Goal: Task Accomplishment & Management: Manage account settings

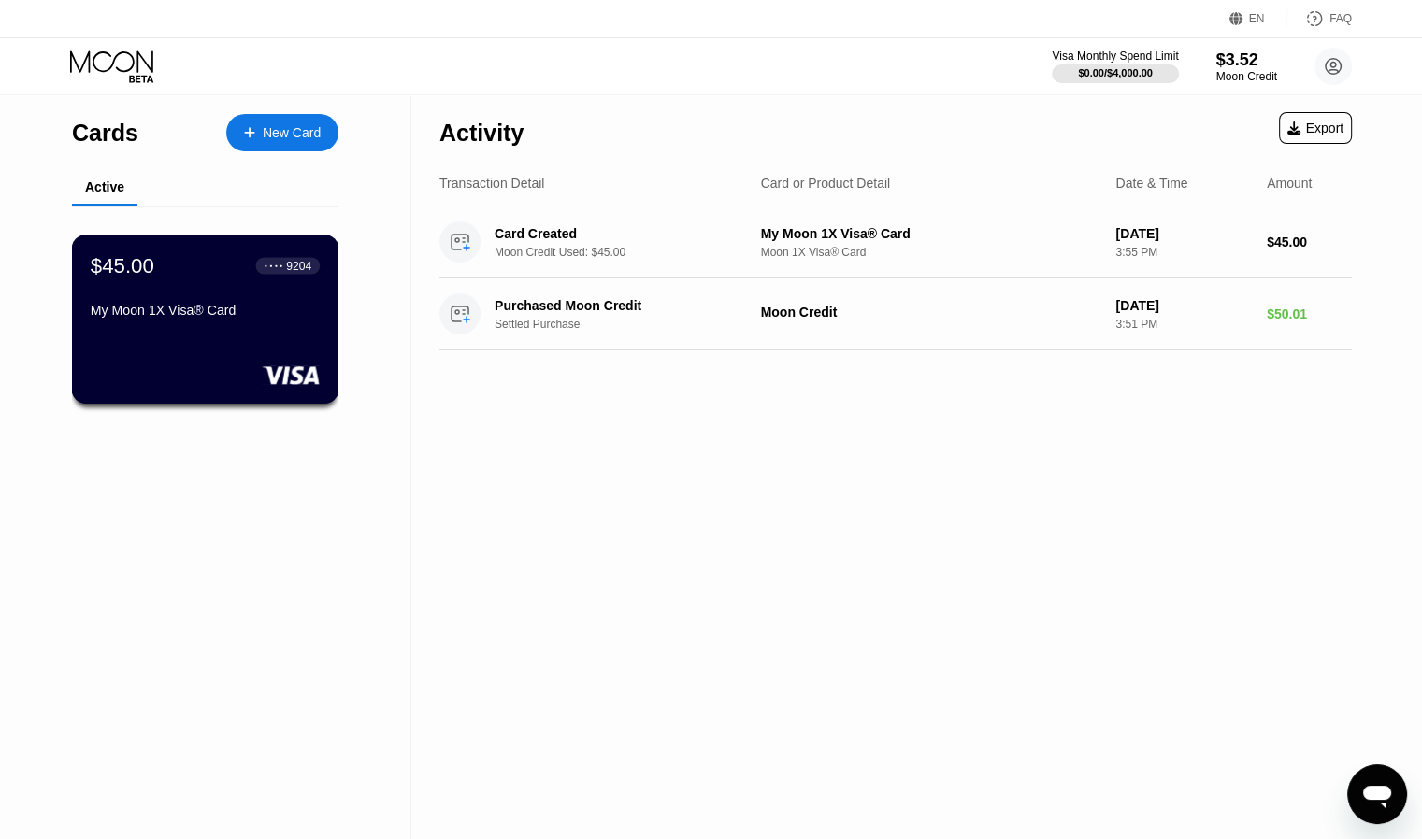
click at [192, 325] on div "My Moon 1X Visa® Card" at bounding box center [205, 314] width 229 height 22
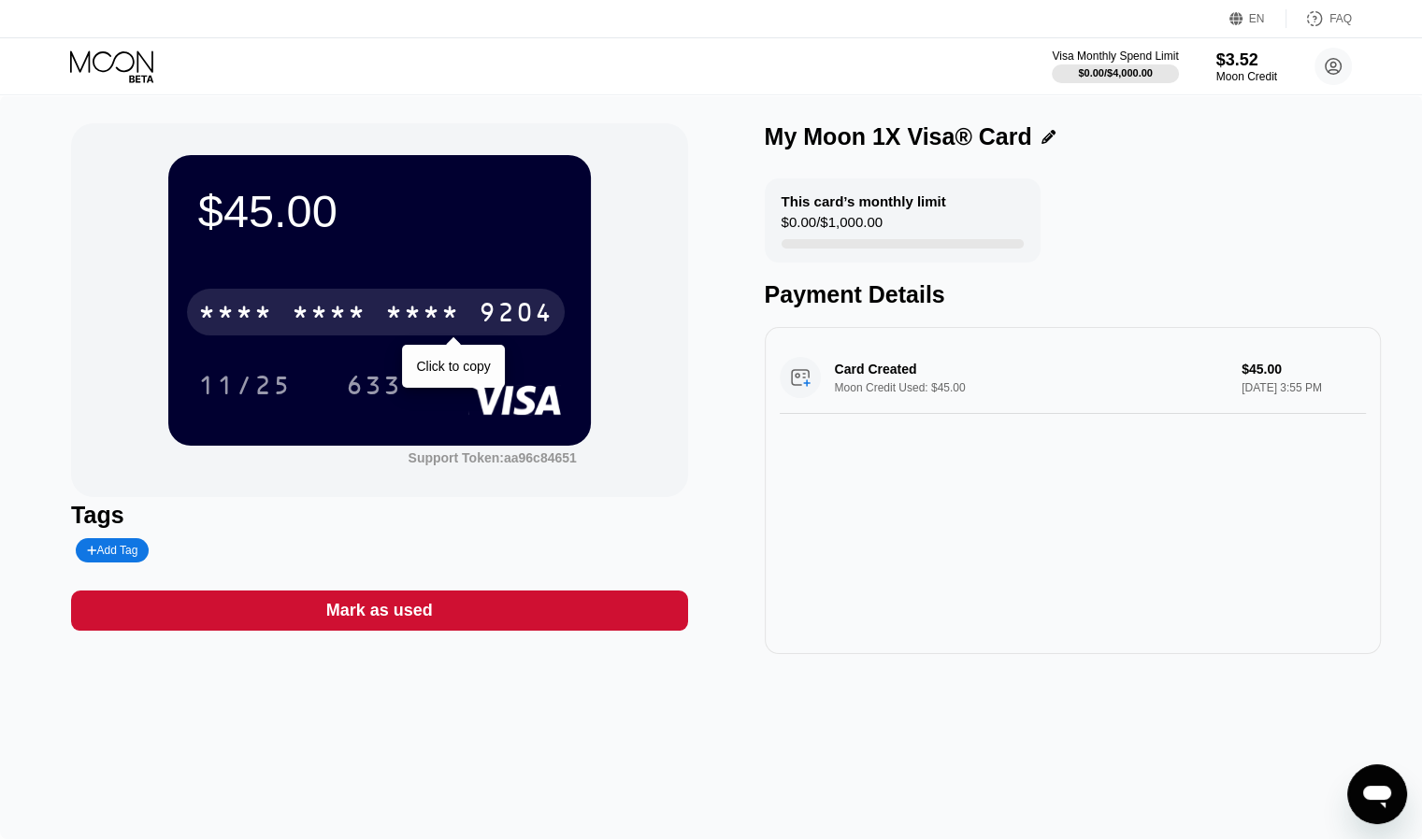
click at [489, 311] on div "9204" at bounding box center [516, 315] width 75 height 30
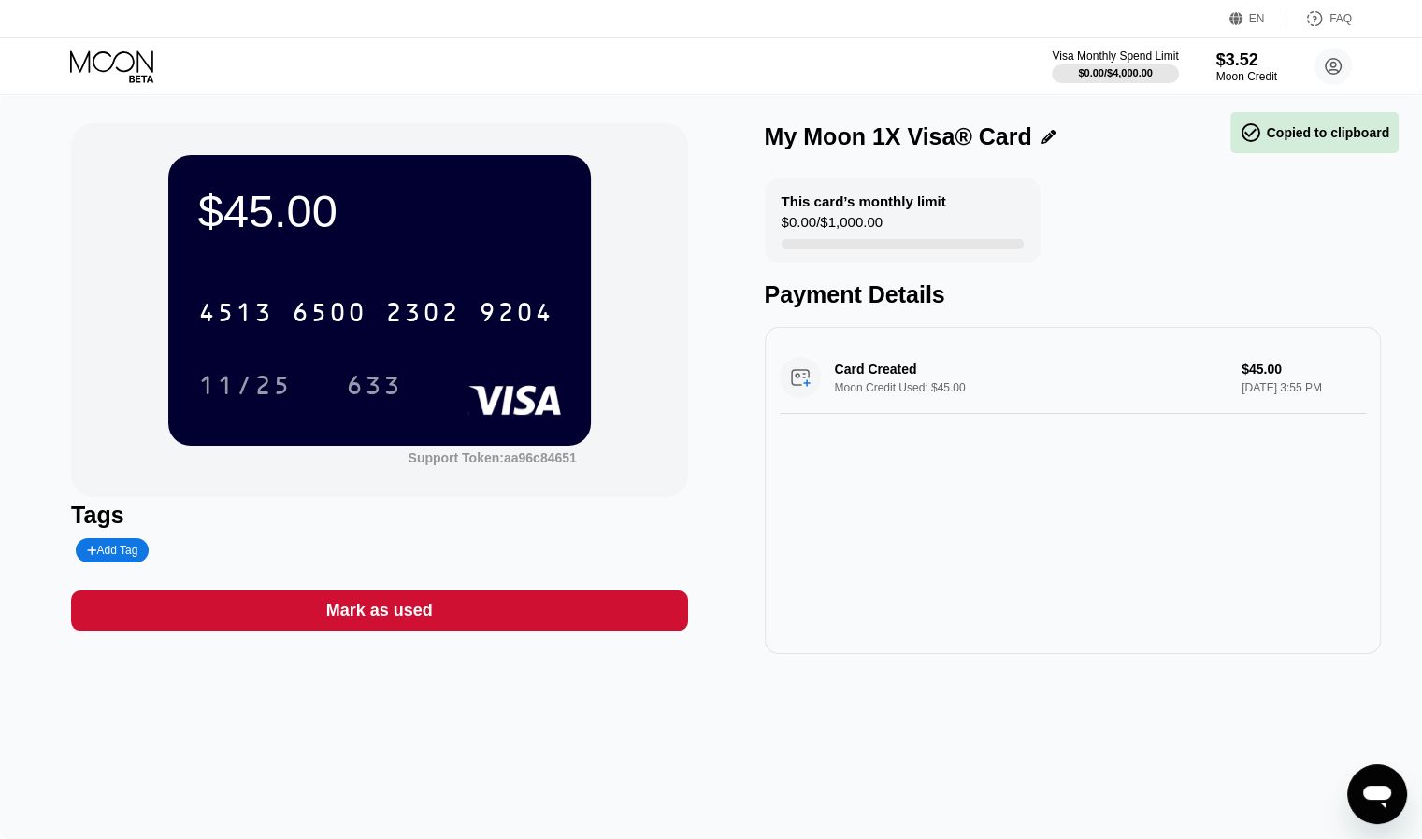
click at [1017, 383] on div "Card Created Moon Credit Used: $45.00 $45.00 [DATE] 3:55 PM" at bounding box center [1072, 378] width 586 height 72
click at [918, 397] on div "Card Created Moon Credit Used: $45.00 $45.00 [DATE] 3:55 PM" at bounding box center [1072, 378] width 586 height 72
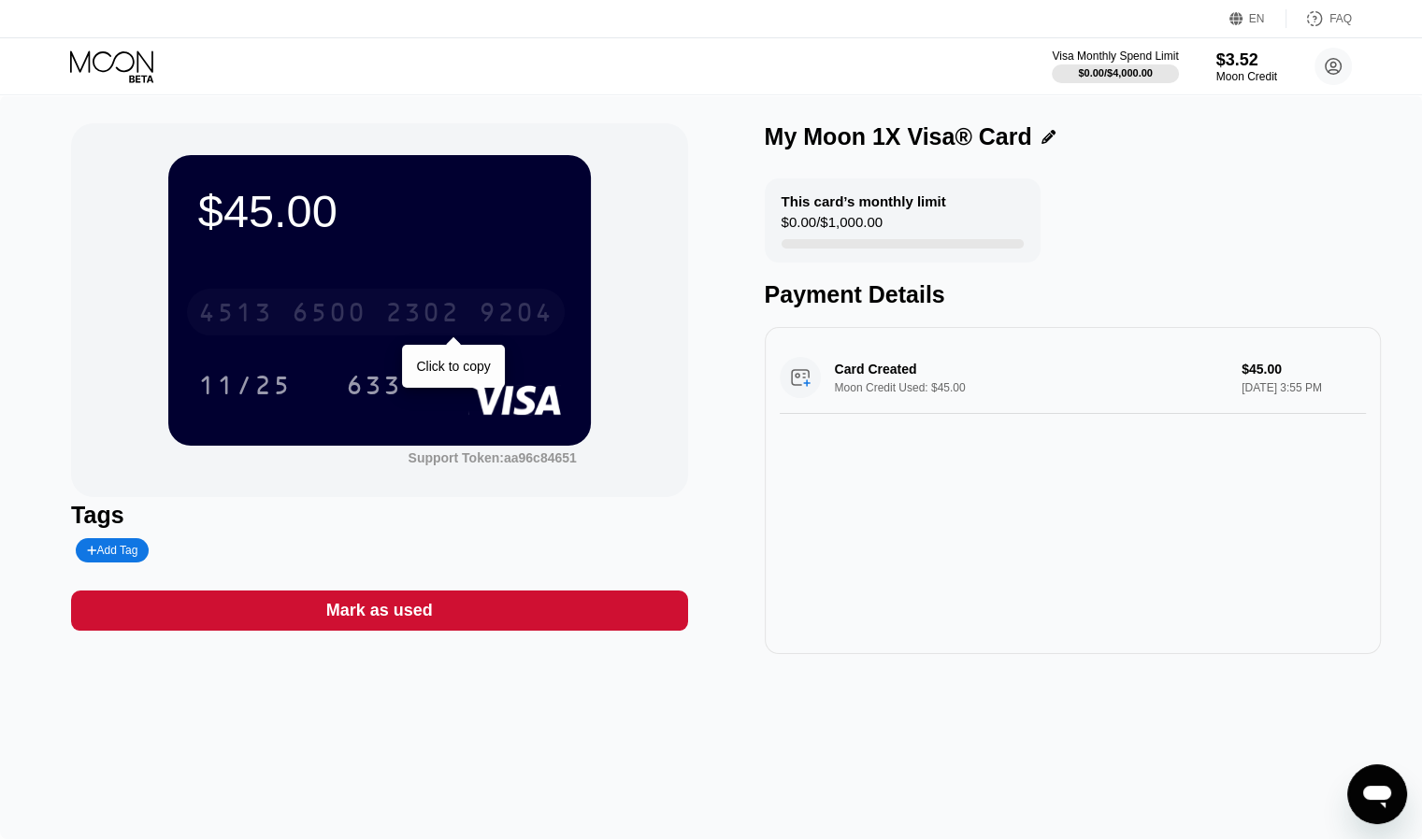
click at [386, 318] on div "2302" at bounding box center [422, 315] width 75 height 30
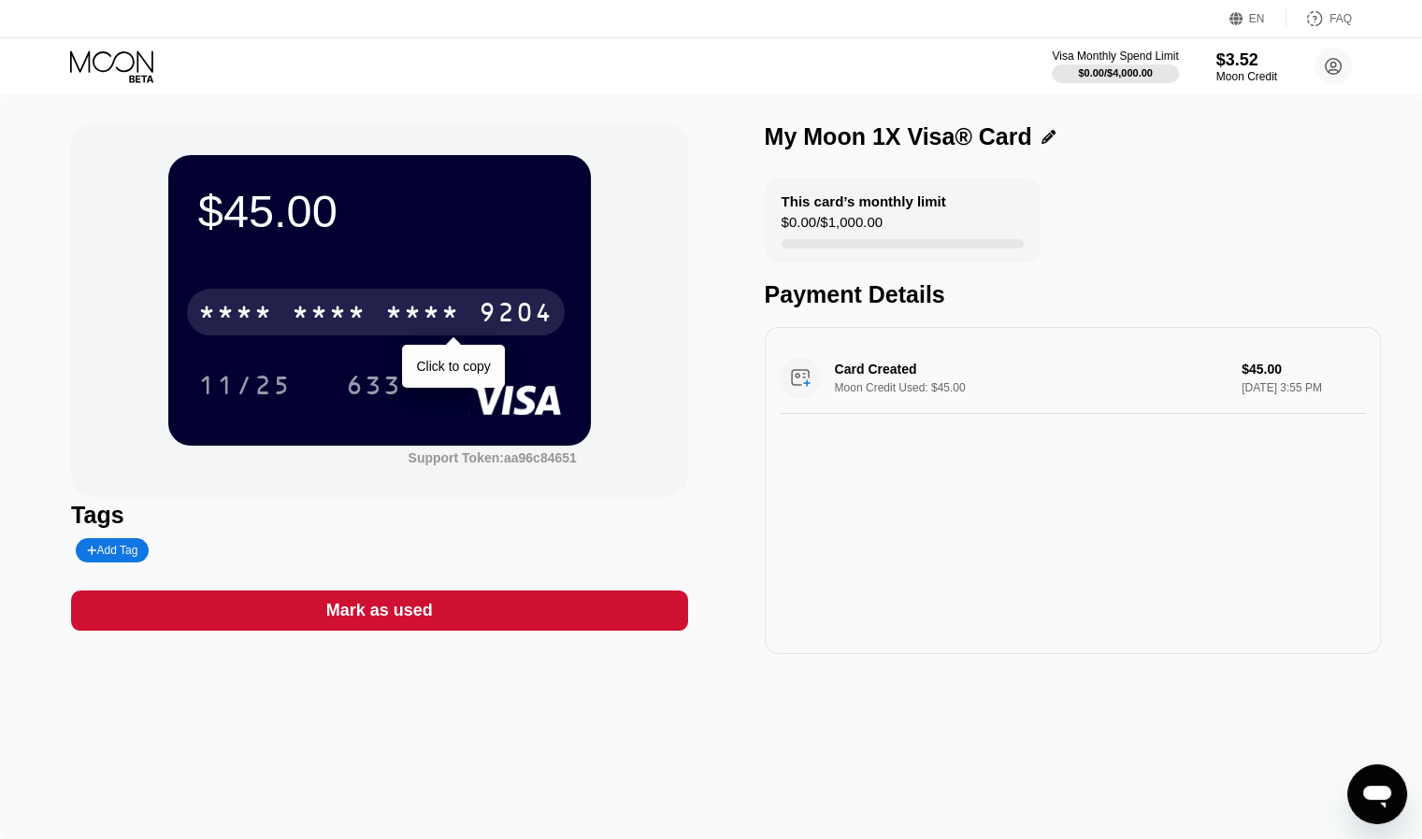
click at [401, 323] on div "* * * *" at bounding box center [422, 315] width 75 height 30
